Goal: Task Accomplishment & Management: Manage account settings

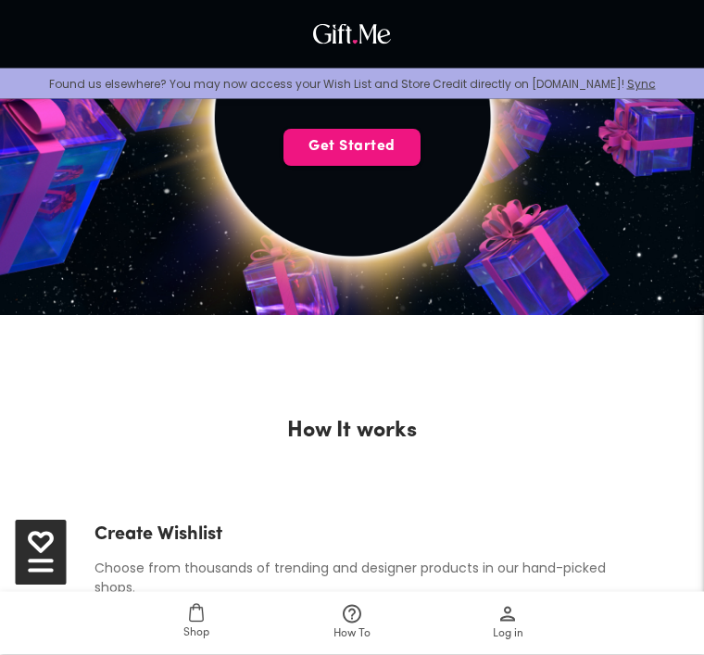
scroll to position [471, 0]
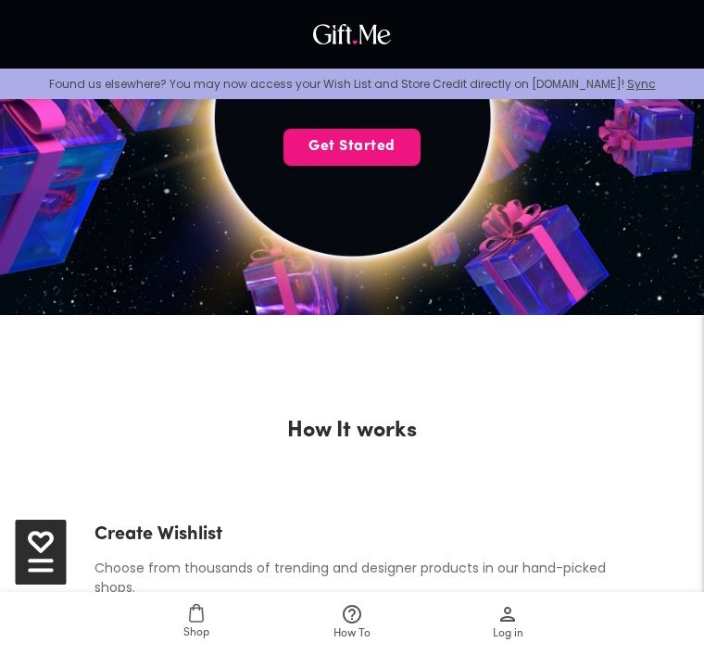
click at [312, 158] on button "Get Started" at bounding box center [352, 147] width 137 height 37
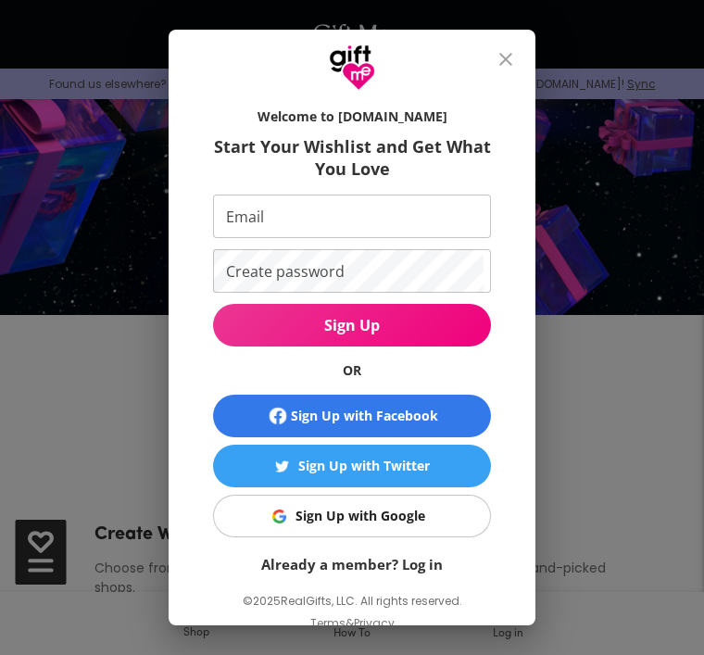
click at [291, 521] on span "Sign Up with Google" at bounding box center [349, 516] width 255 height 20
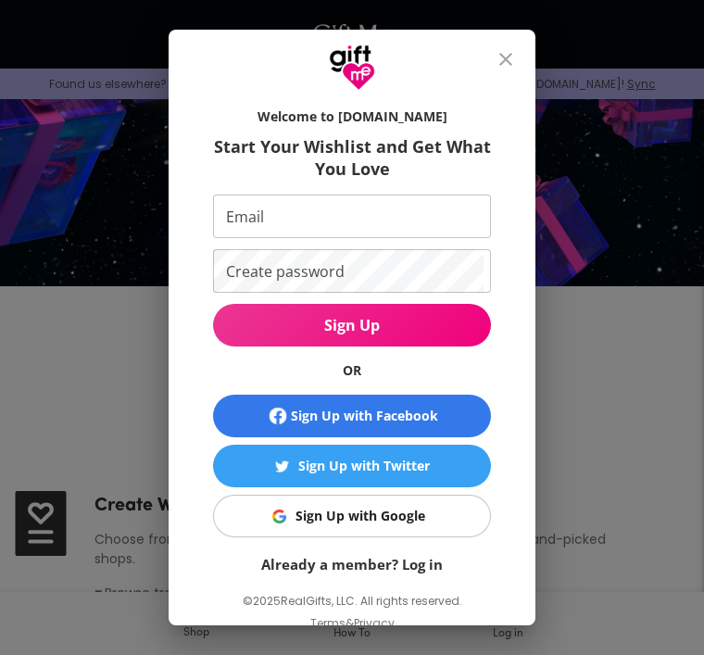
scroll to position [530, 0]
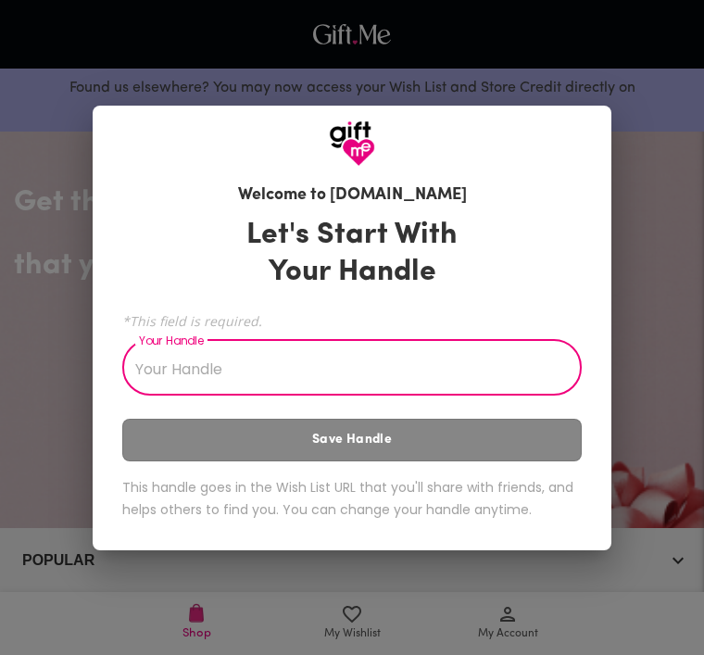
click at [457, 376] on input "Your Handle" at bounding box center [341, 370] width 439 height 52
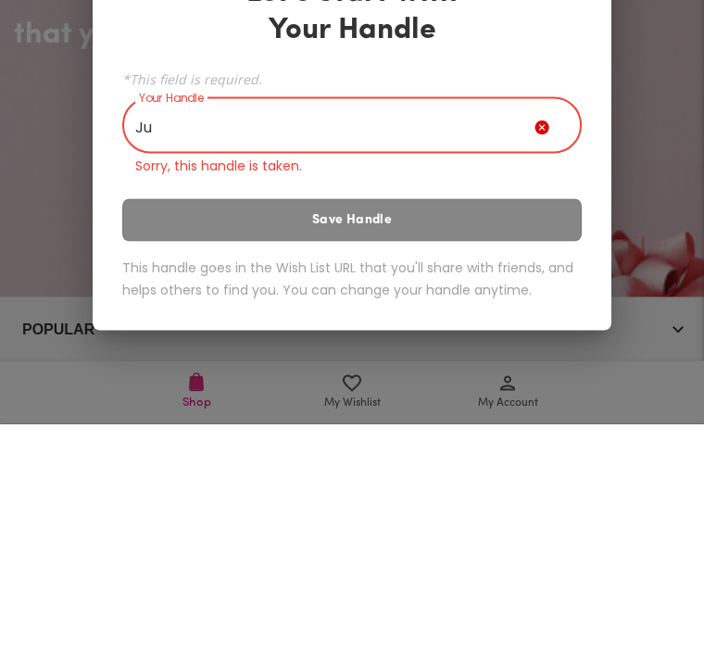
type input "J"
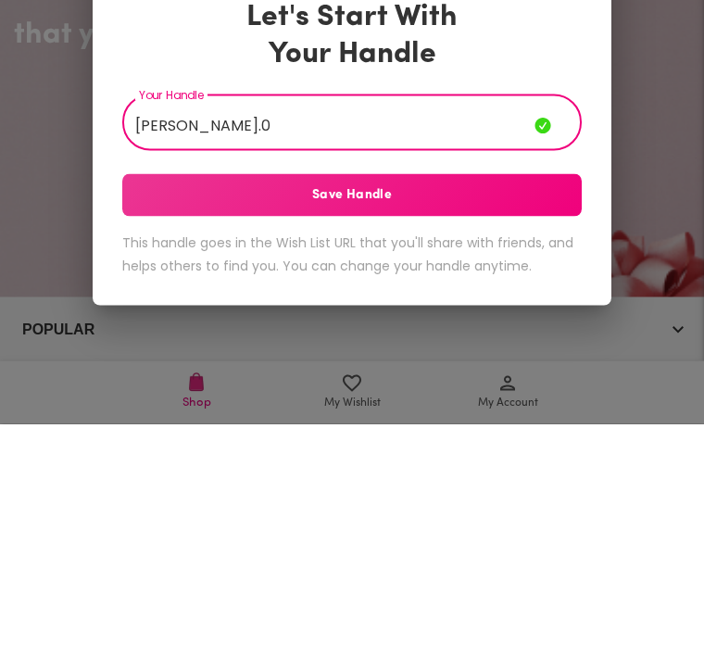
type input "[PERSON_NAME].0"
click at [512, 405] on button "Save Handle" at bounding box center [352, 426] width 460 height 43
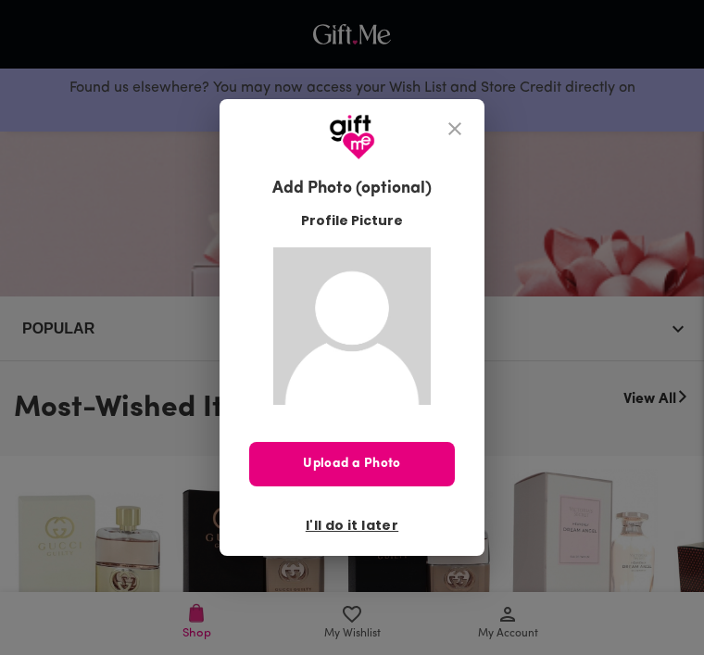
click at [330, 524] on span "I'll do it later" at bounding box center [352, 525] width 93 height 20
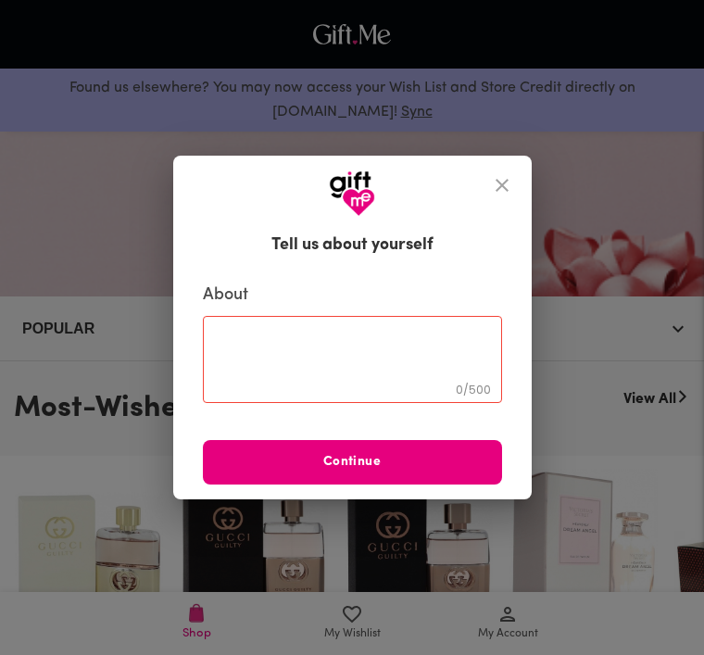
click at [496, 172] on button "close" at bounding box center [502, 185] width 44 height 44
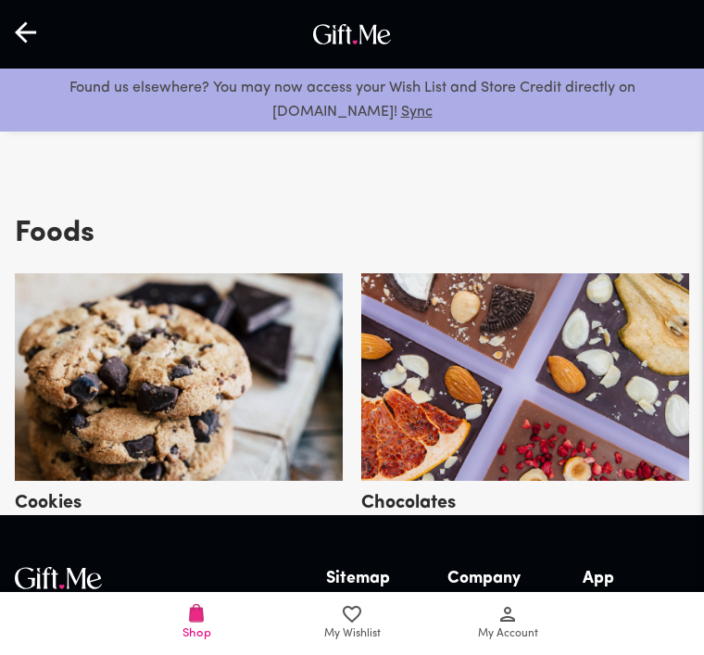
scroll to position [5025, 0]
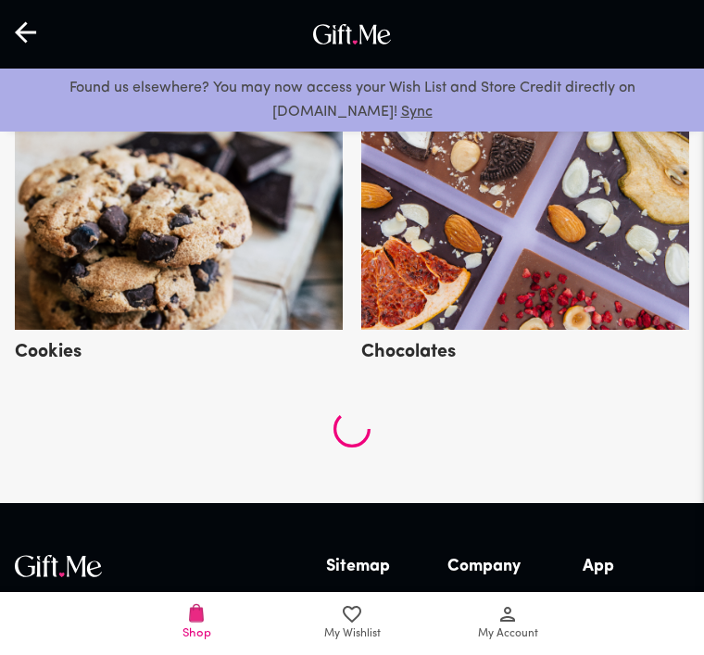
click at [360, 626] on icon at bounding box center [352, 614] width 22 height 22
